Goal: Task Accomplishment & Management: Complete application form

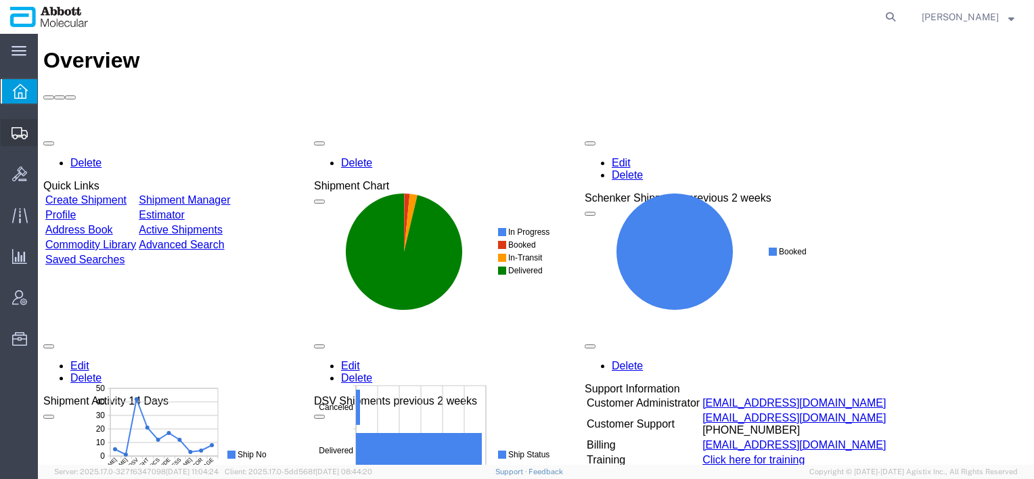
click at [0, 0] on span "Create from Template" at bounding box center [0, 0] width 0 height 0
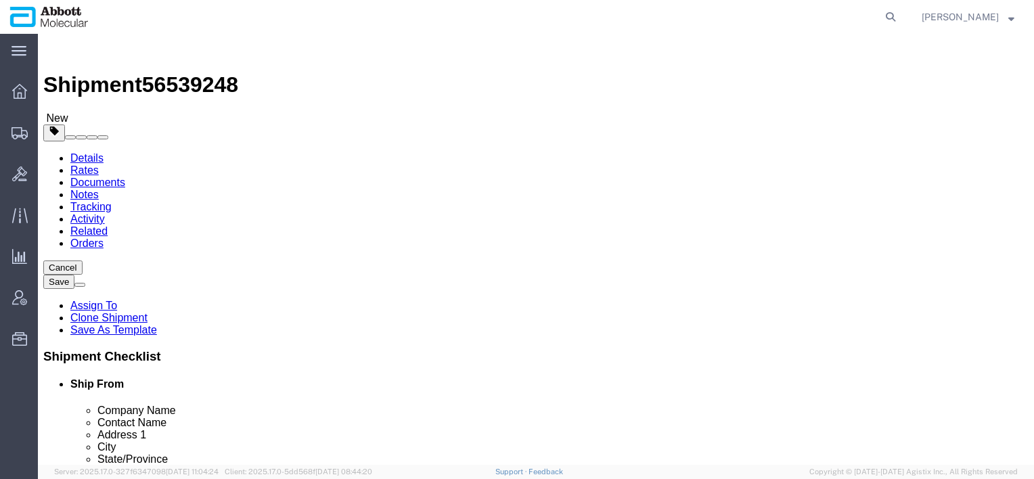
select select "48451"
select select
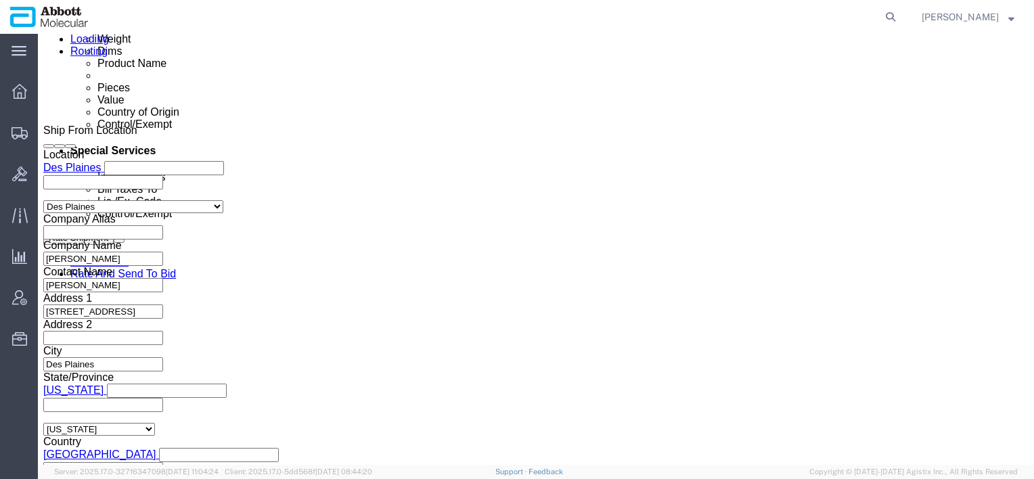
scroll to position [744, 0]
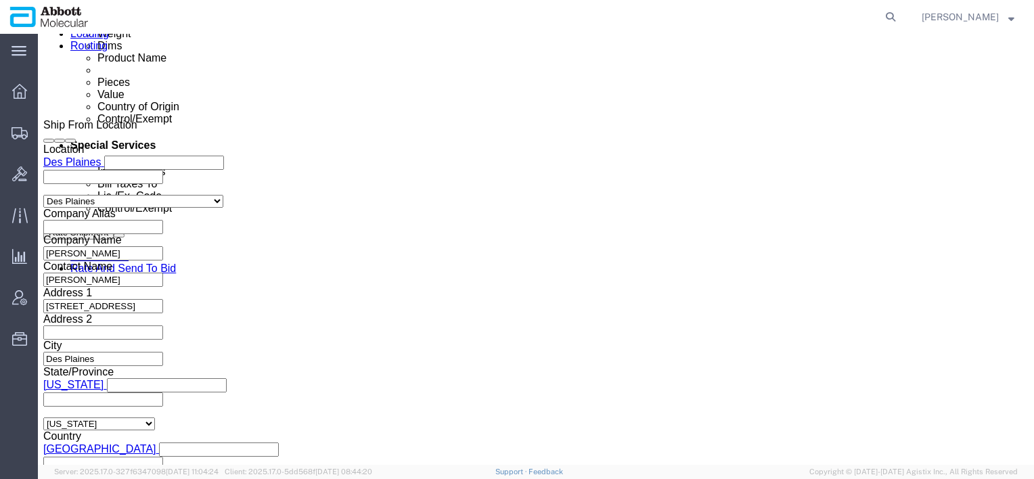
drag, startPoint x: 462, startPoint y: 98, endPoint x: 534, endPoint y: -104, distance: 215.0
click html "Shipment 56539248 New Details Rates Documents Notes Tracking Activity Related O…"
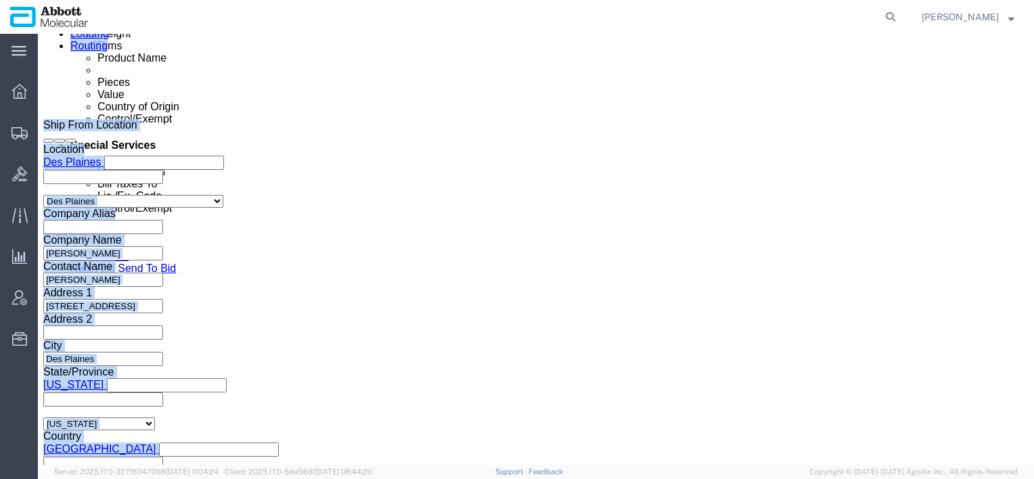
scroll to position [1014, 0]
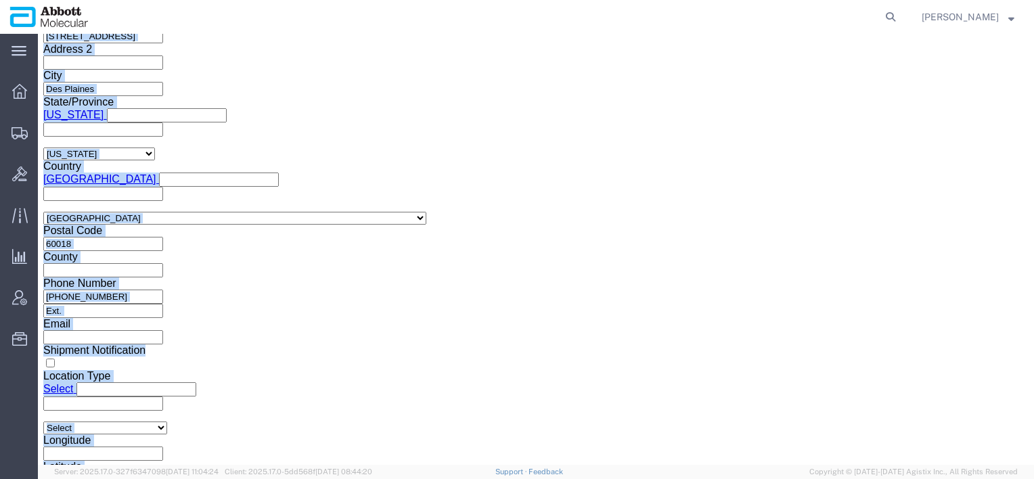
click button "Continue"
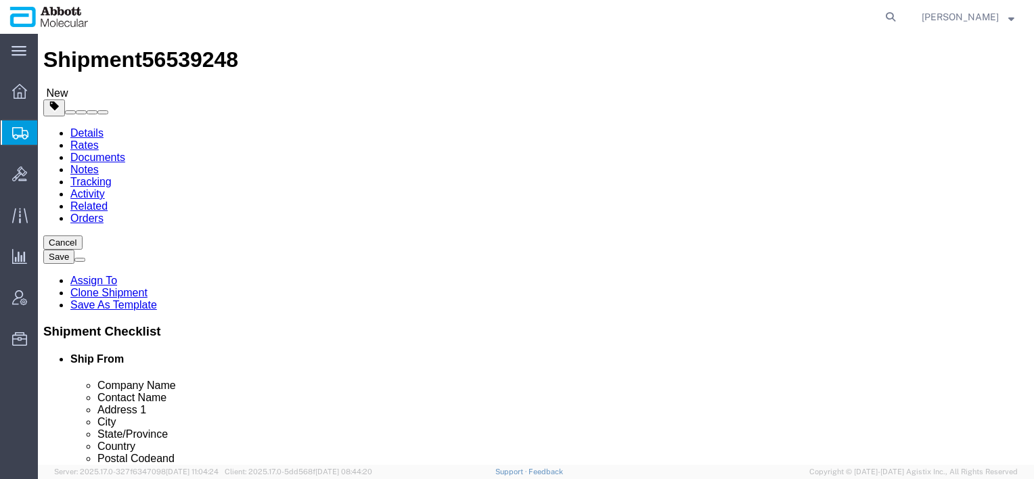
click select "Select Box (B) Box (C) Box (D) Cardboard Box(es) Crate (Instrument) Crate(s) En…"
click label "Dimensions"
click link "Add Content"
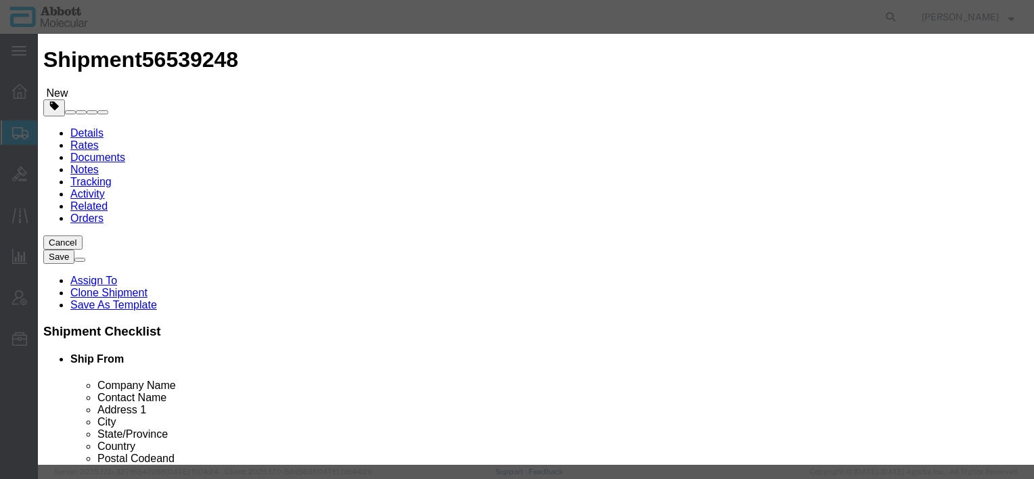
click input "text"
type input "09n2610"
click strong "09N2610"
select select
checkbox input "false"
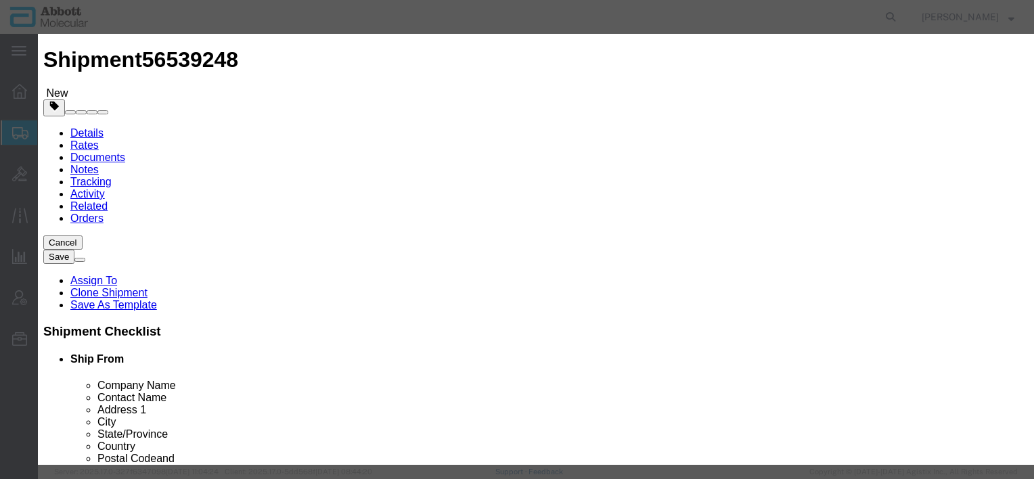
select select "US"
type input "AMBIENT"
type input "3926909985"
select select "BIS"
checkbox input "false"
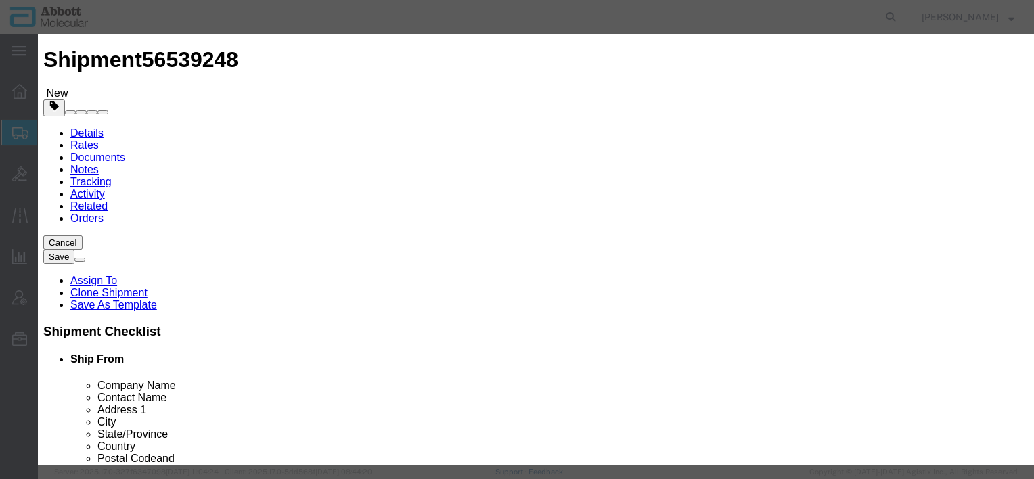
checkbox input "false"
type input "09N2610"
type textarea "Alinity m Integrated Reaction Units (IRU)"
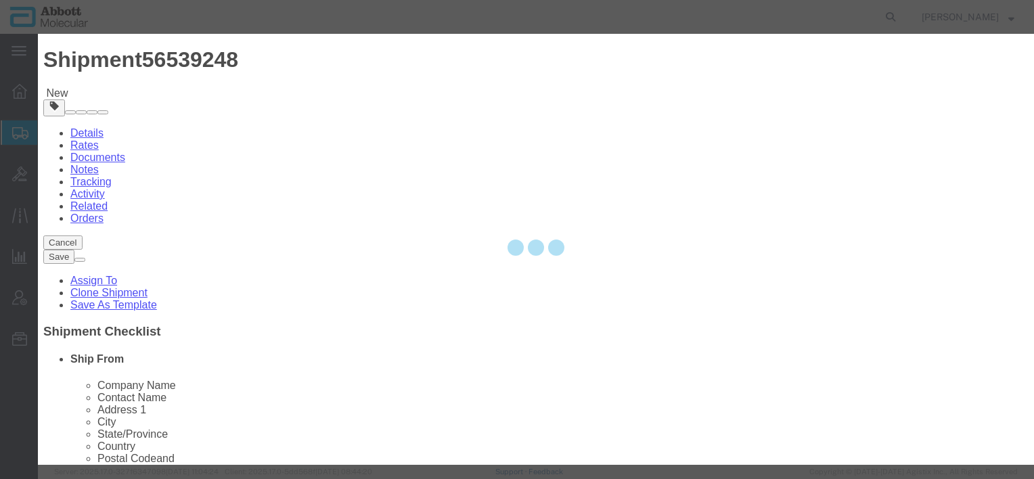
select select "NLR"
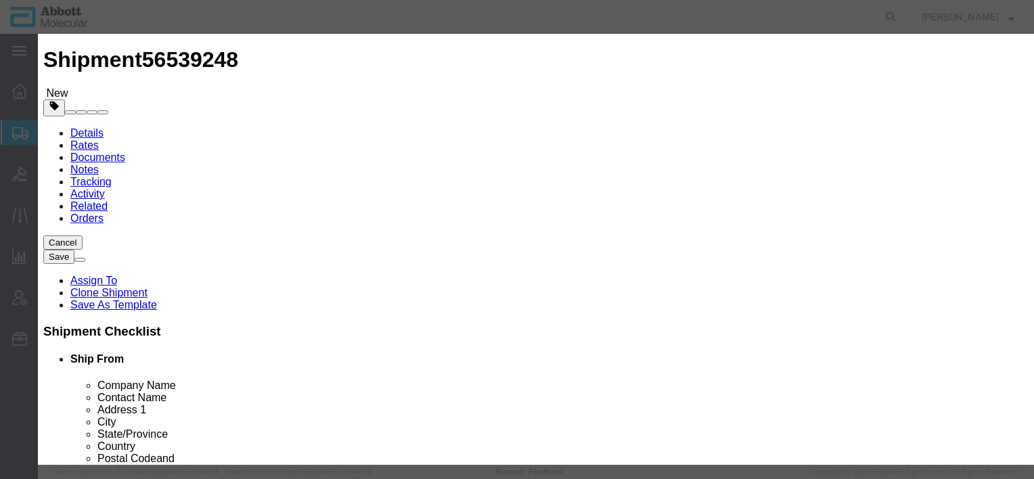
type input "09N2610"
click input "text"
type input "1"
click input "text"
type input "1.00"
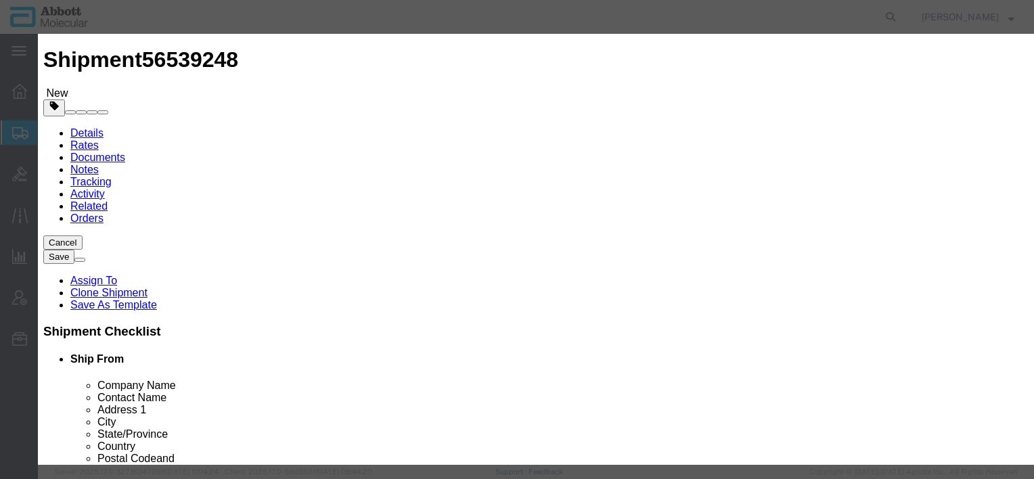
click button "Save & Close"
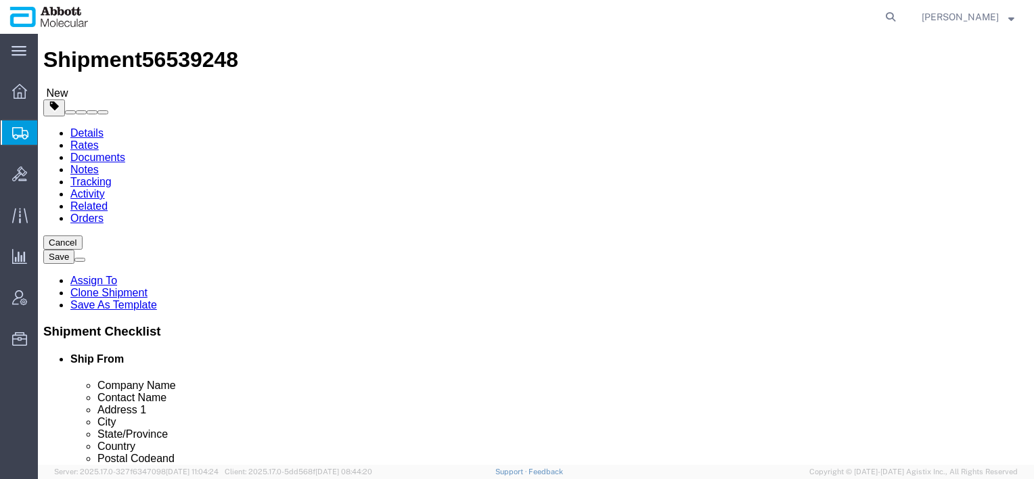
click input "text"
type input "48"
type input "40"
type input "24"
drag, startPoint x: 162, startPoint y: 315, endPoint x: 93, endPoint y: 315, distance: 69.7
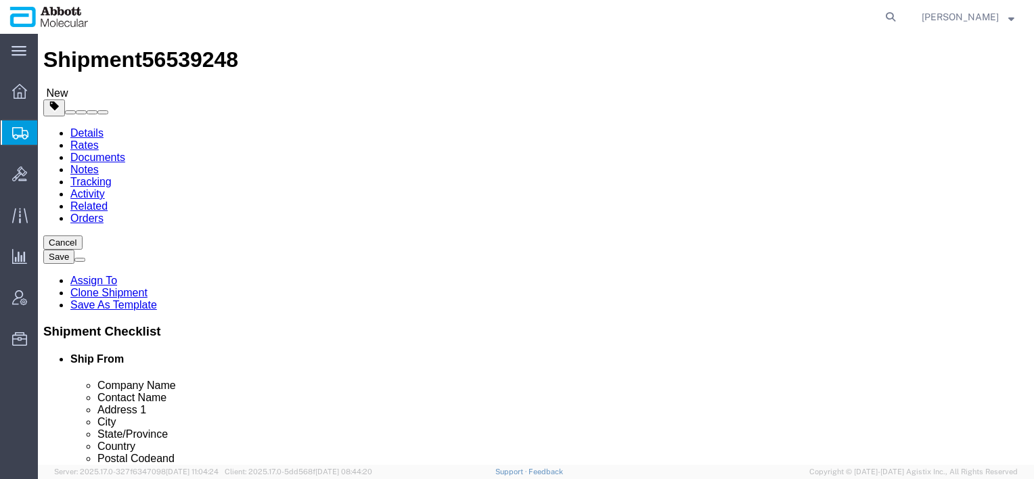
click div "Weight 0.00 Select kgs lbs Ship. t°"
type input "55"
click button "Rate Shipment"
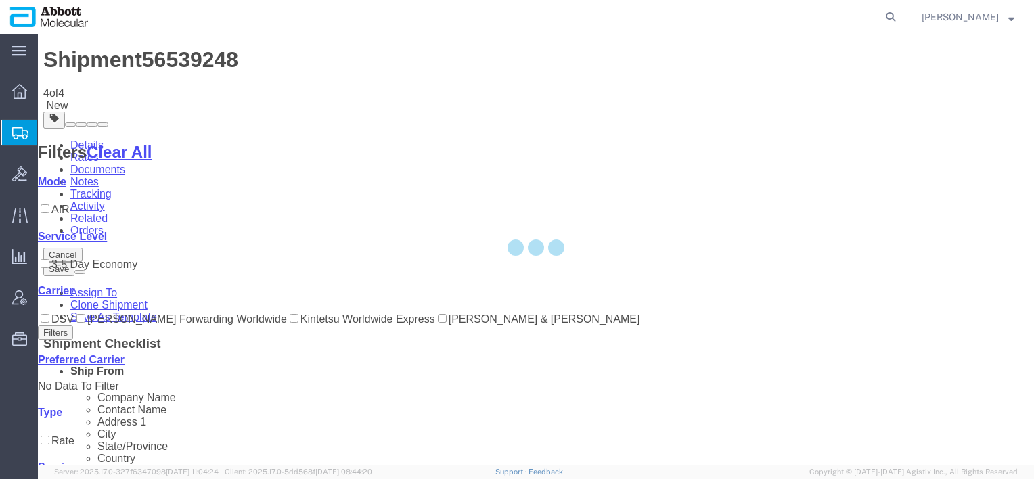
scroll to position [0, 0]
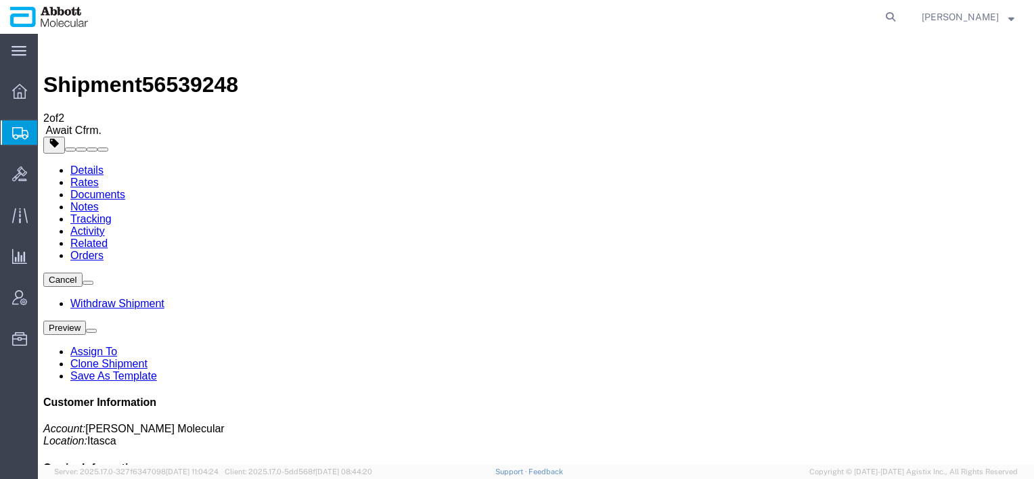
click at [83, 273] on button "Cancel" at bounding box center [62, 280] width 39 height 14
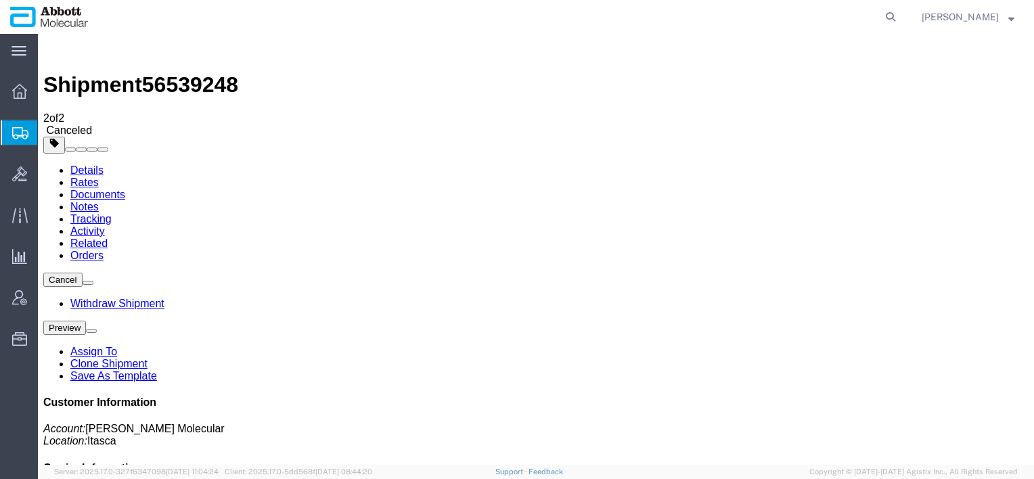
click b "40257145950401451856"
drag, startPoint x: 826, startPoint y: 175, endPoint x: 747, endPoint y: 158, distance: 80.2
click h4 "Carrier Information"
click b "DSV"
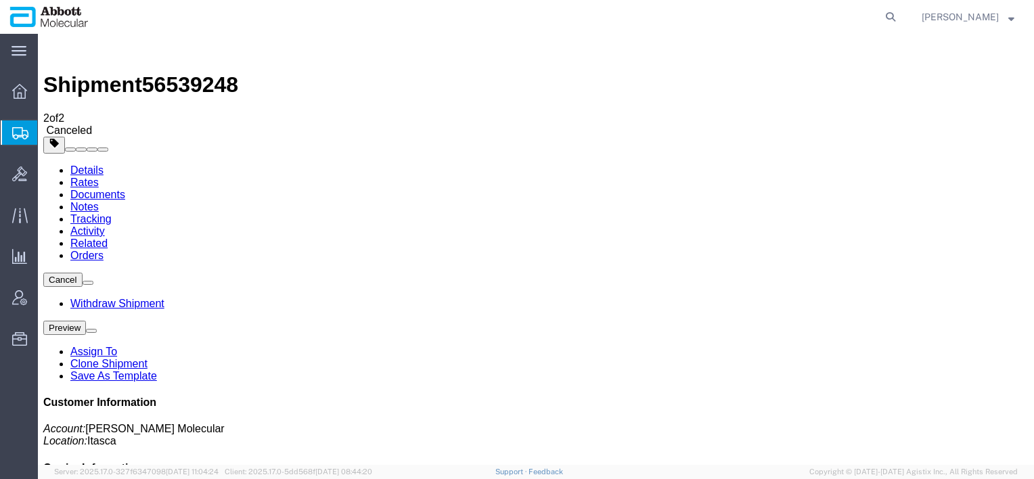
click b "DSV"
drag, startPoint x: 812, startPoint y: 186, endPoint x: 818, endPoint y: 198, distance: 13.3
click b "Consolidated ( 3-5 Days)_General Cargo"
drag, startPoint x: 818, startPoint y: 198, endPoint x: 810, endPoint y: 169, distance: 29.6
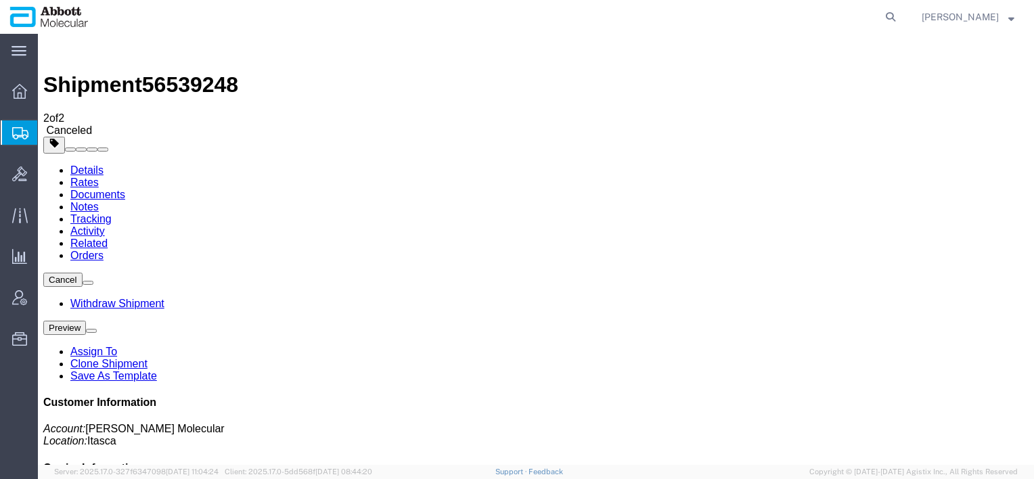
click p "Tracking No: 40257145950401451856 Carrier Name: DSV DSV Service Level: Consolid…"
click b "40257145950401451856"
drag, startPoint x: 743, startPoint y: 176, endPoint x: 787, endPoint y: 171, distance: 44.3
click icon "Tracking No:"
drag, startPoint x: 787, startPoint y: 171, endPoint x: 813, endPoint y: 173, distance: 25.8
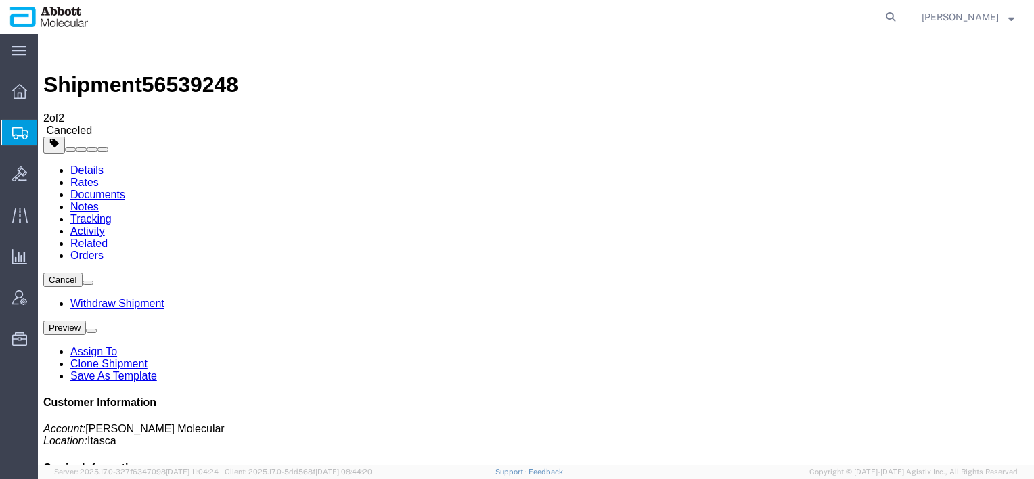
click b "40257145950401451856"
drag, startPoint x: 813, startPoint y: 173, endPoint x: 815, endPoint y: 188, distance: 14.4
click b "DSV"
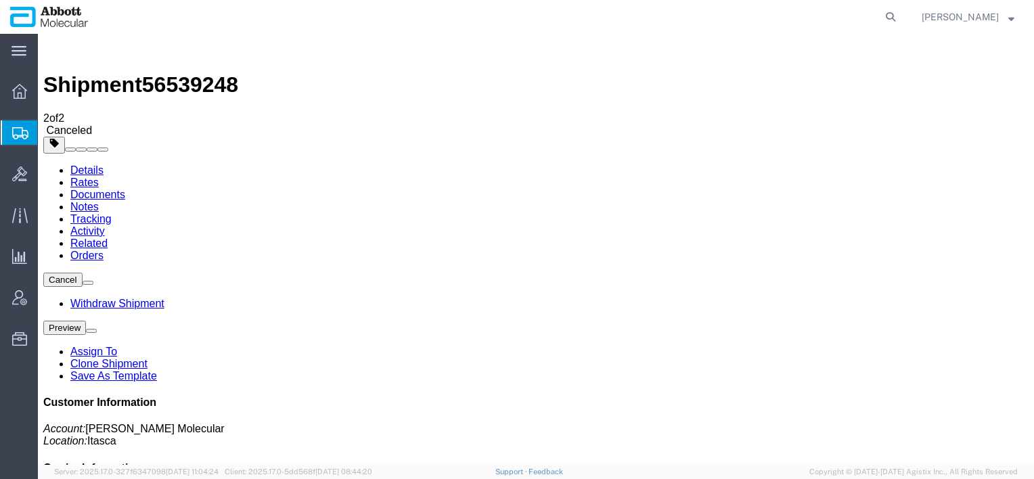
click b "DSV"
drag, startPoint x: 815, startPoint y: 188, endPoint x: 806, endPoint y: 188, distance: 9.5
click b "DSV"
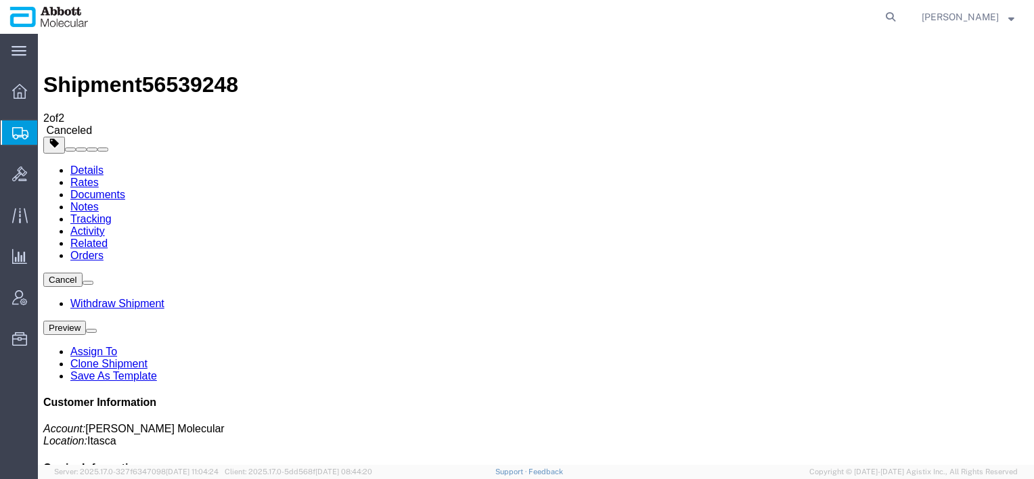
click b "DSV"
drag, startPoint x: 817, startPoint y: 189, endPoint x: 811, endPoint y: 169, distance: 21.2
click p "Tracking No: 40257145950401451856 Carrier Name: DSV DSV Service Level: Consolid…"
click b "40257145950401451856"
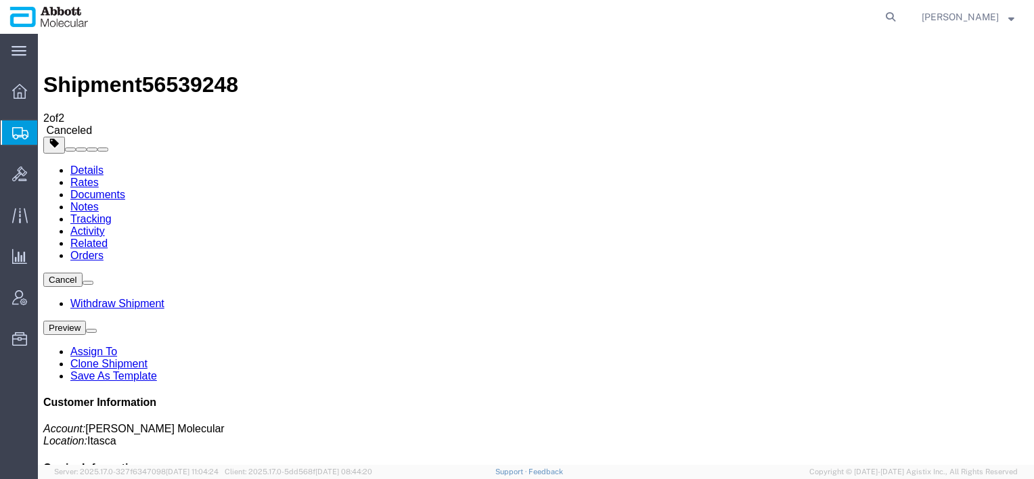
drag, startPoint x: 811, startPoint y: 169, endPoint x: 814, endPoint y: 188, distance: 19.9
click b "DSV"
drag, startPoint x: 814, startPoint y: 188, endPoint x: 817, endPoint y: 199, distance: 11.2
click b "Consolidated ( 3-5 Days)_General Cargo"
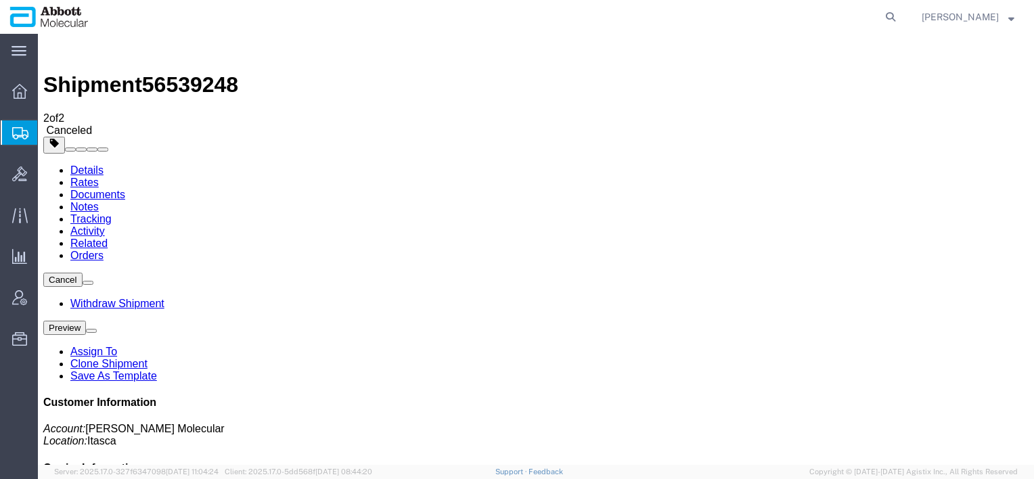
click b "Consolidated ( 3-5 Days)_General Cargo"
click p "Tracking No: 40257145950401451856 Carrier Name: DSV DSV Service Level: Consolid…"
click link "Documents"
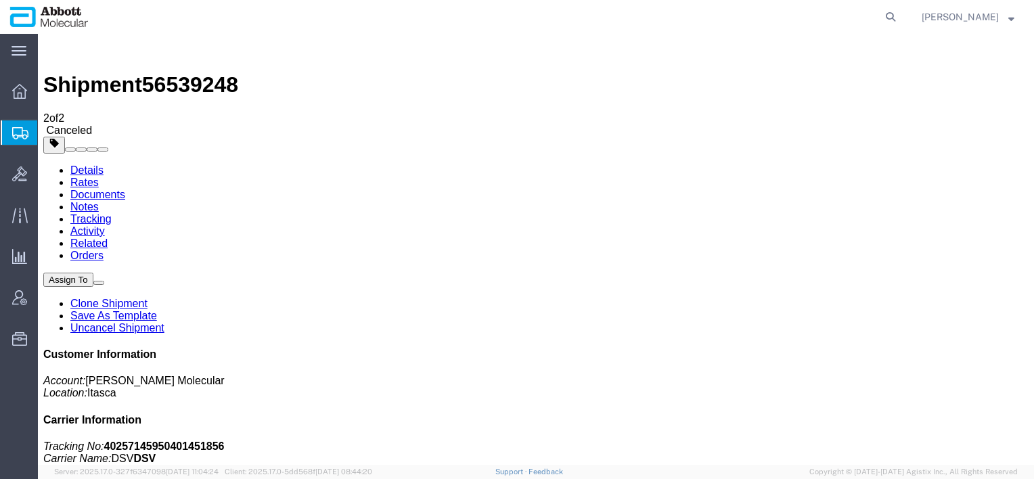
click at [0, 0] on span "Shipment Manager" at bounding box center [0, 0] width 0 height 0
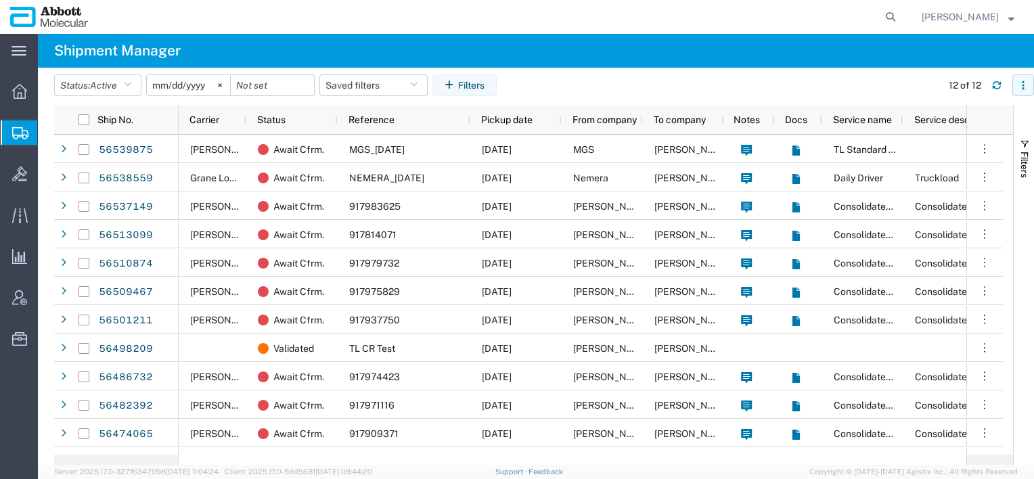
click at [1022, 87] on icon "button" at bounding box center [1023, 85] width 9 height 9
click at [951, 164] on agx-table-column-manager-action "Manage columns" at bounding box center [953, 175] width 75 height 27
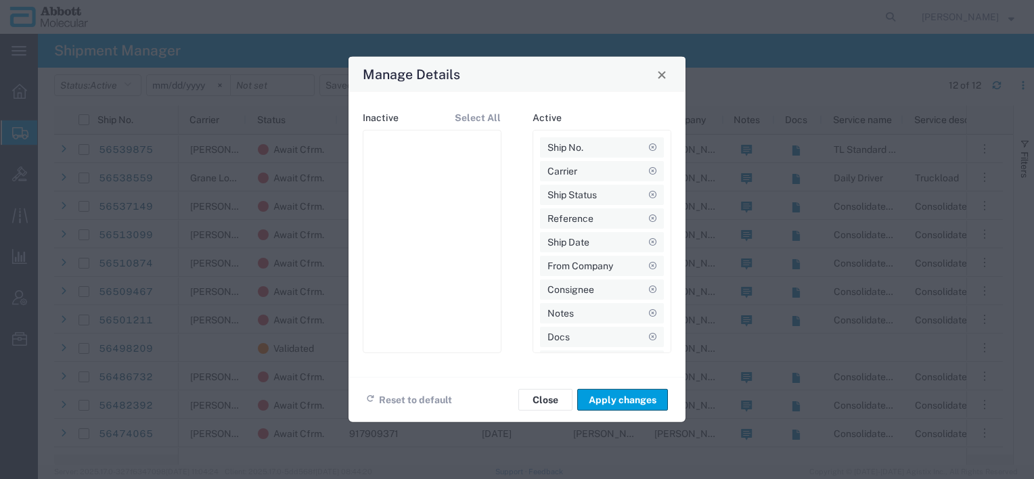
click at [300, 28] on div "Manage Details Inactive Select All Active Ship No. Carrier Ship Status Referenc…" at bounding box center [517, 239] width 1034 height 479
click at [661, 79] on button "Close" at bounding box center [662, 74] width 19 height 19
